Goal: Task Accomplishment & Management: Use online tool/utility

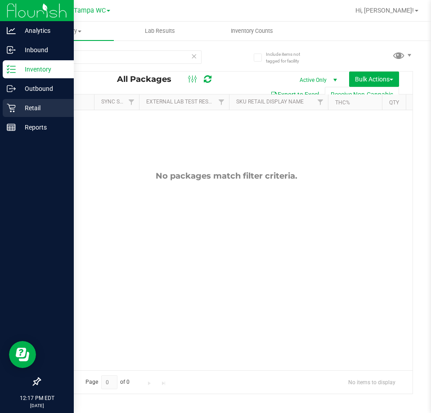
click at [17, 102] on div "Retail" at bounding box center [38, 108] width 71 height 18
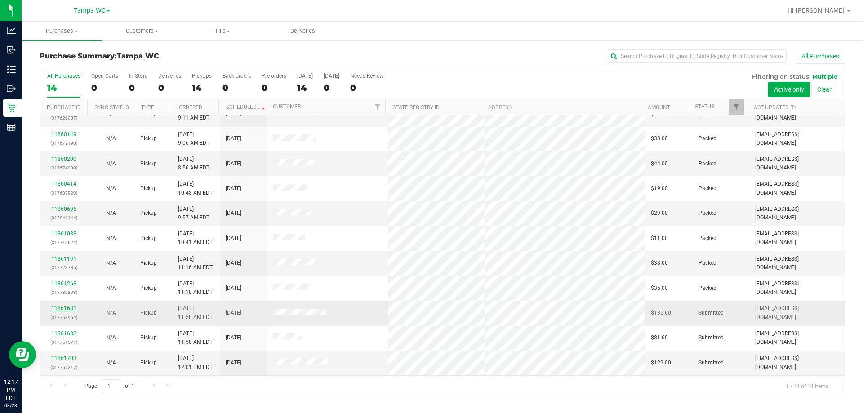
click at [66, 309] on link "11861681" at bounding box center [63, 308] width 25 height 6
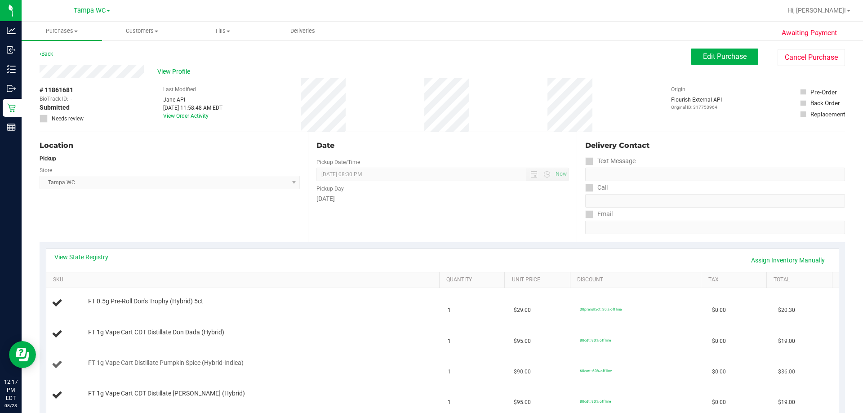
click at [273, 369] on div "FT 1g Vape Cart Distillate Pumpkin Spice (Hybrid-Indica)" at bounding box center [245, 365] width 386 height 12
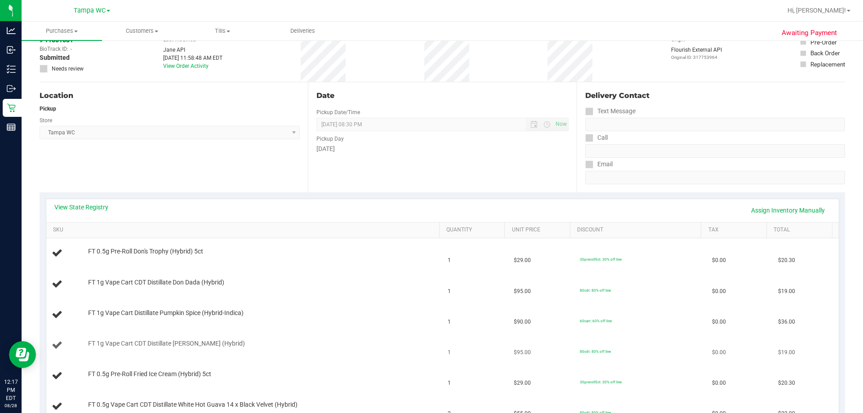
scroll to position [135, 0]
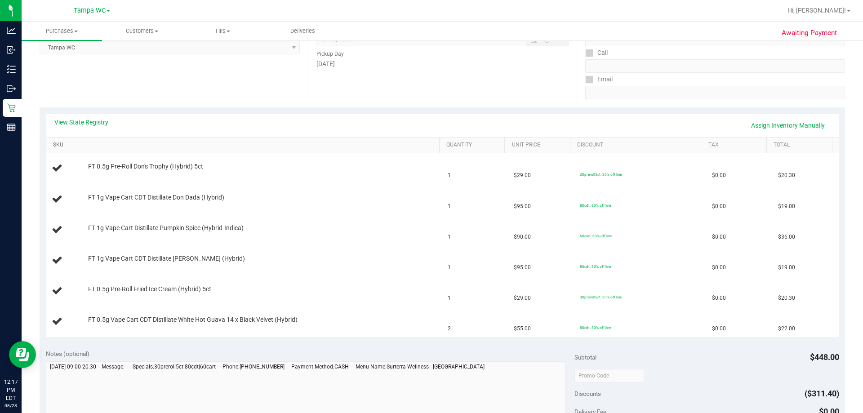
click at [62, 143] on link "SKU" at bounding box center [244, 145] width 383 height 7
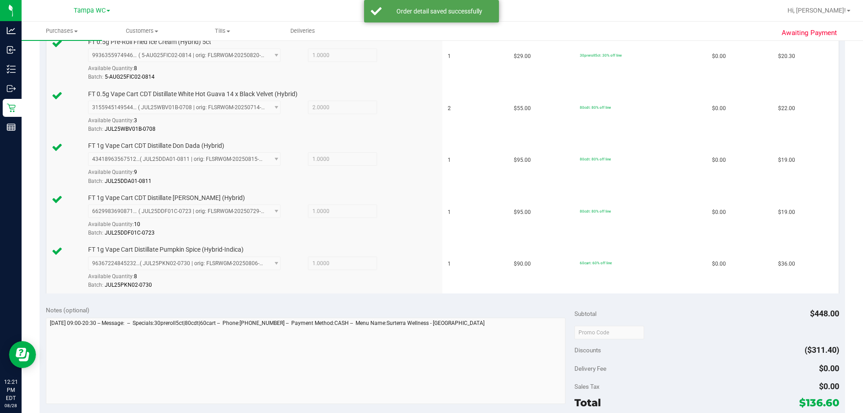
scroll to position [405, 0]
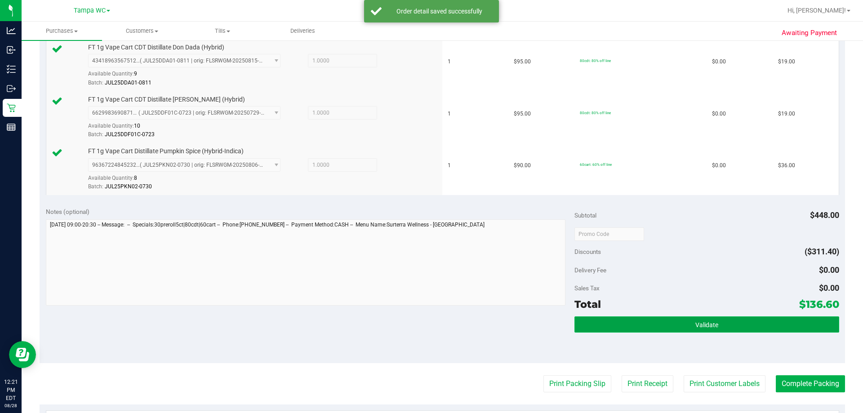
click at [430, 321] on button "Validate" at bounding box center [707, 324] width 264 height 16
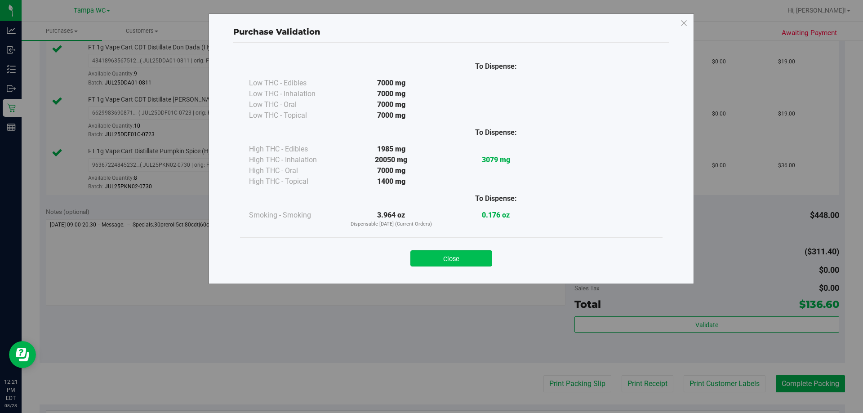
click at [430, 263] on button "Close" at bounding box center [451, 258] width 82 height 16
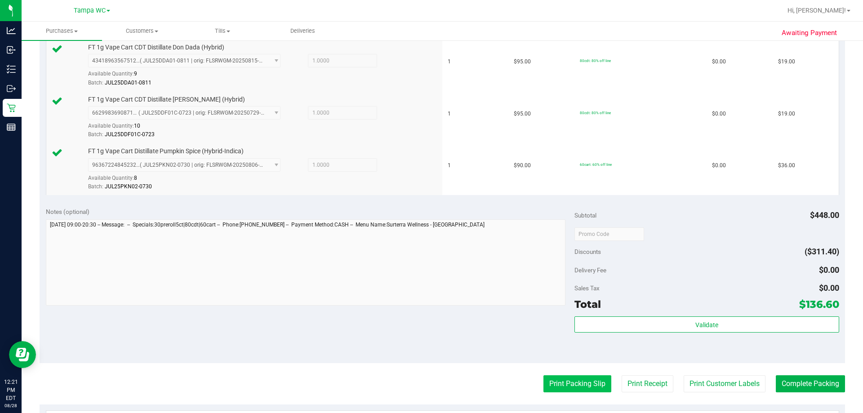
click at [430, 382] on button "Print Packing Slip" at bounding box center [578, 383] width 68 height 17
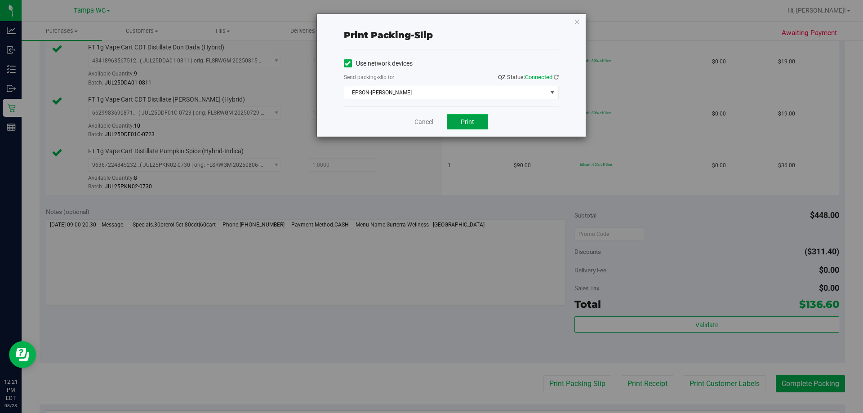
click at [430, 122] on button "Print" at bounding box center [467, 121] width 41 height 15
click at [422, 127] on div "Cancel Print" at bounding box center [451, 122] width 215 height 30
click at [430, 124] on link "Cancel" at bounding box center [424, 121] width 19 height 9
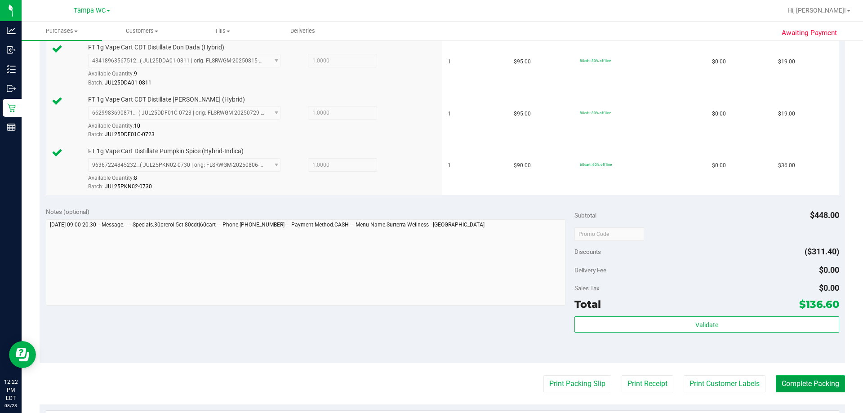
click at [430, 385] on button "Complete Packing" at bounding box center [810, 383] width 69 height 17
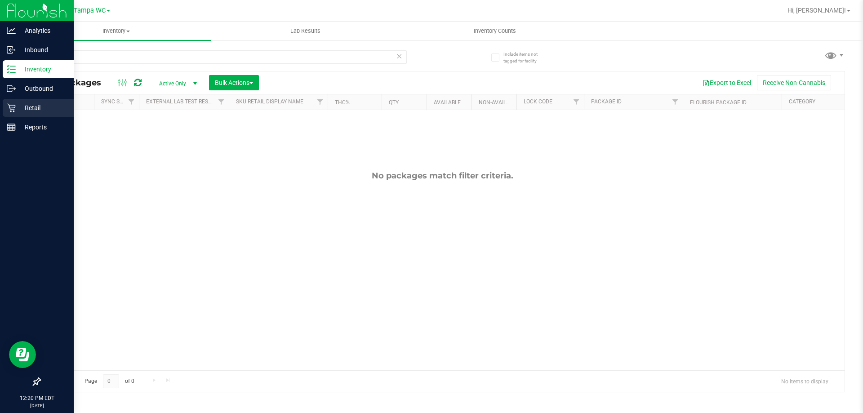
click at [47, 109] on p "Retail" at bounding box center [43, 108] width 54 height 11
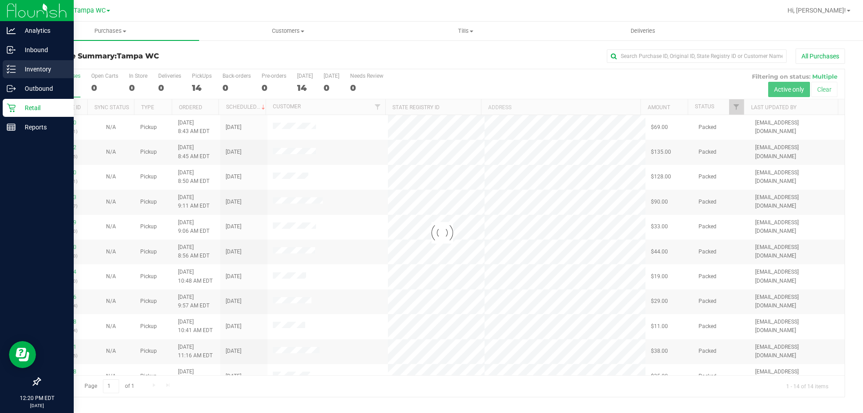
click at [21, 67] on p "Inventory" at bounding box center [43, 69] width 54 height 11
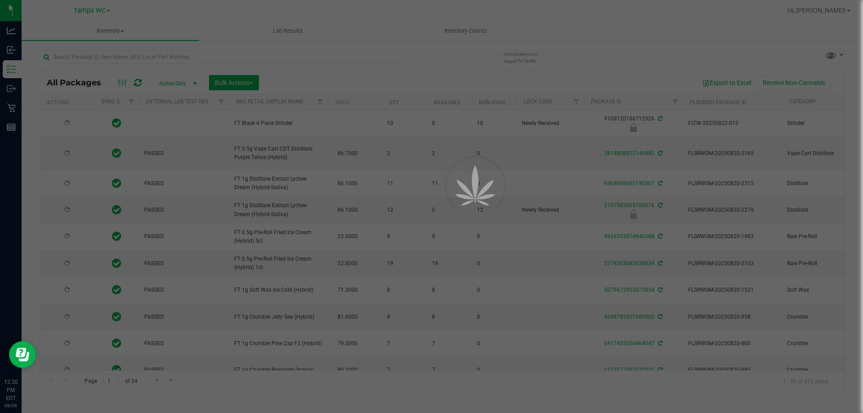
click at [226, 46] on div at bounding box center [431, 206] width 863 height 413
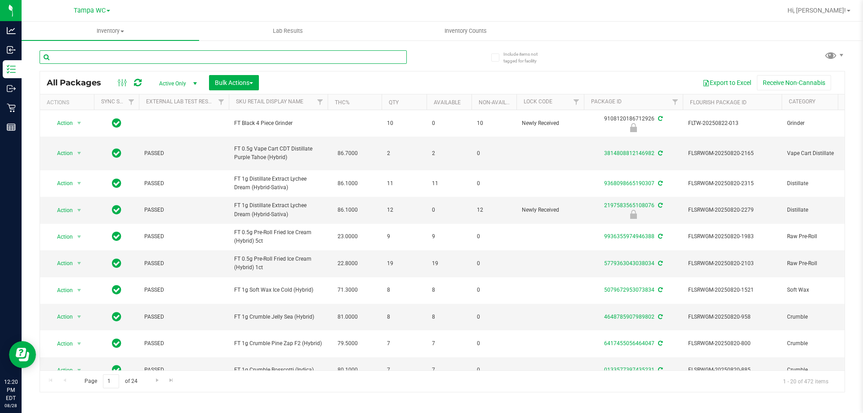
click at [228, 58] on input "text" at bounding box center [223, 56] width 367 height 13
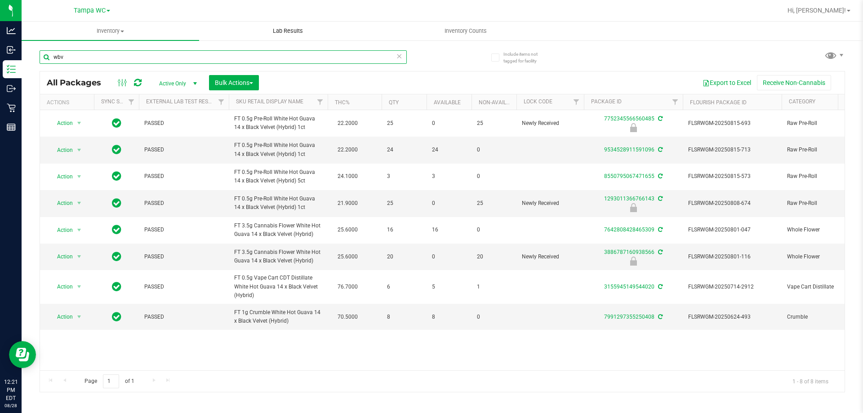
type input "wbv"
